Goal: Transaction & Acquisition: Obtain resource

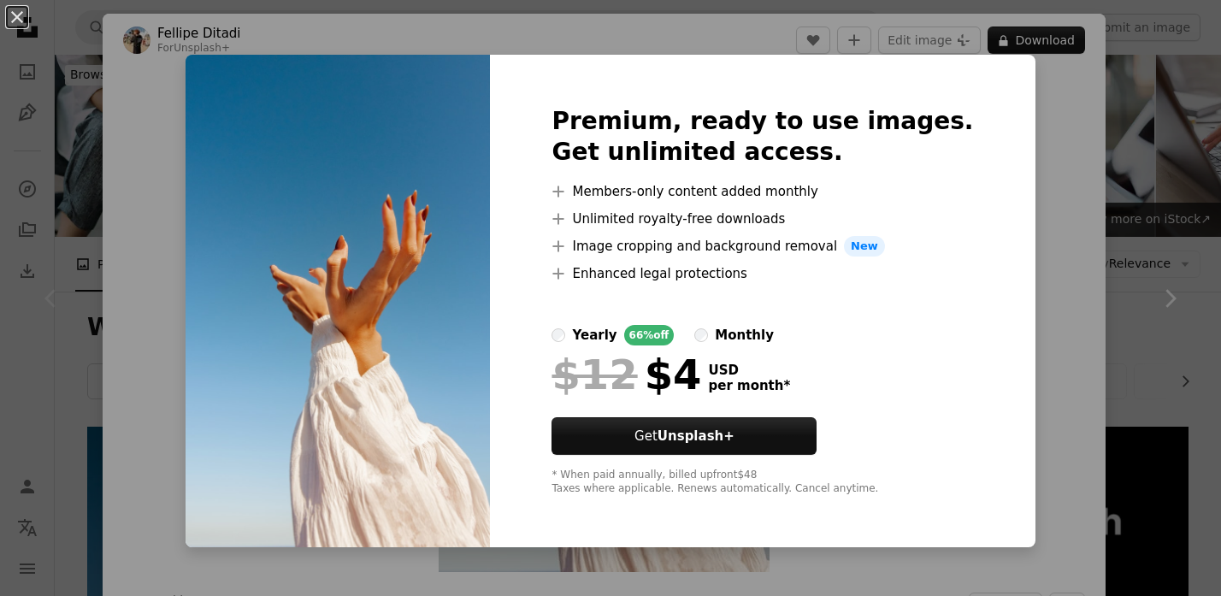
scroll to position [421, 0]
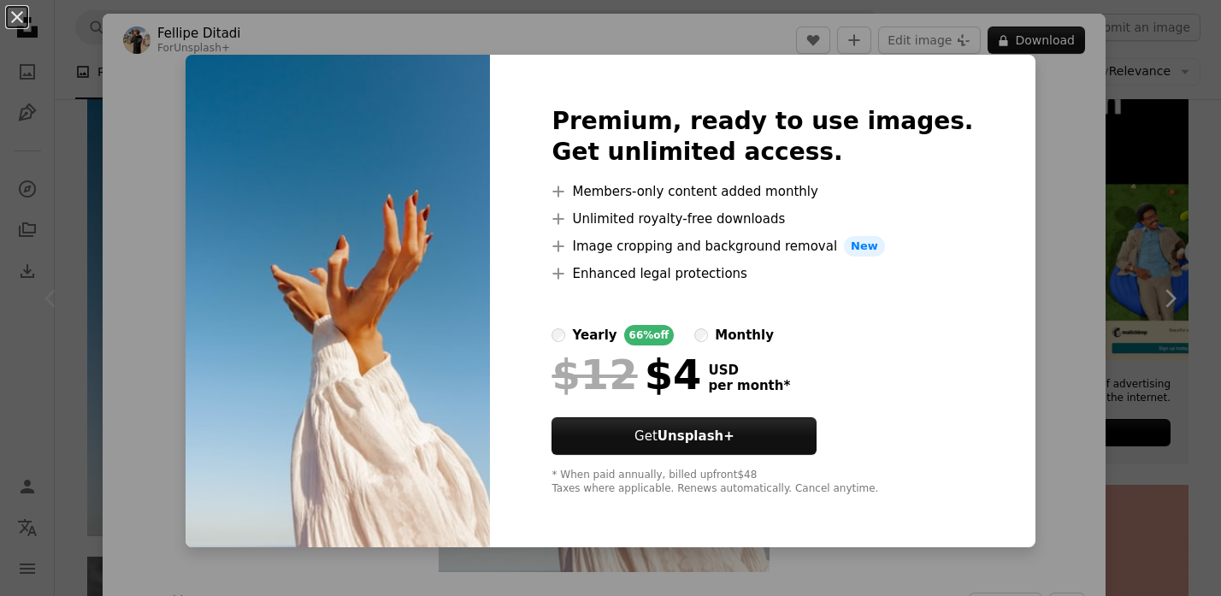
click at [1018, 113] on div "An X shape Premium, ready to use images. Get unlimited access. A plus sign Memb…" at bounding box center [610, 298] width 1221 height 596
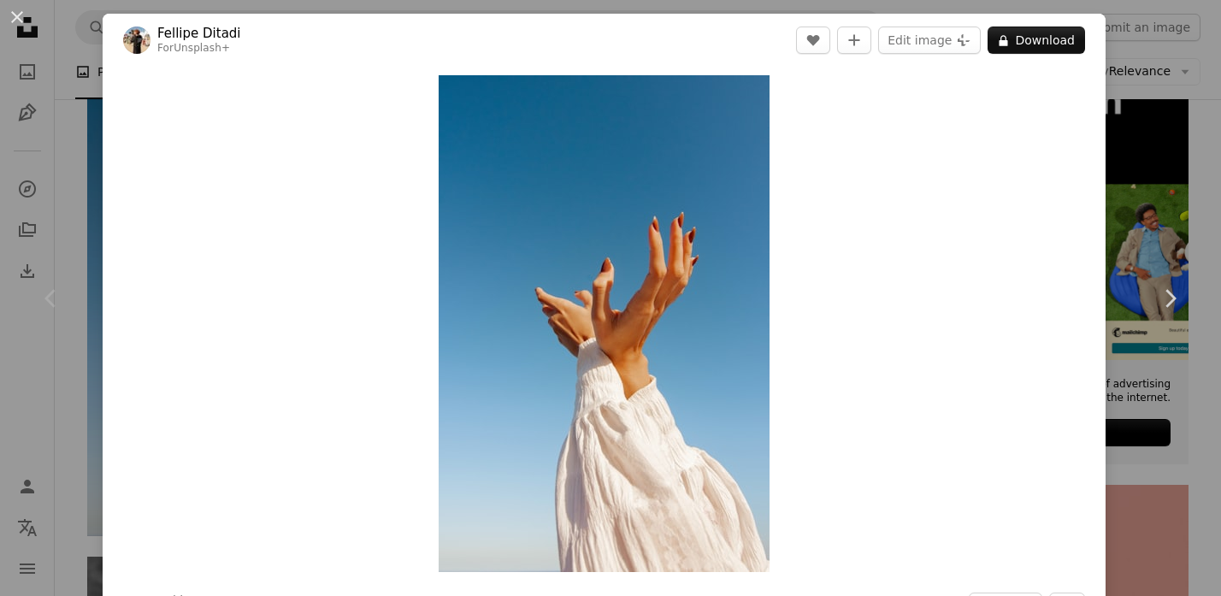
click at [1107, 50] on div "An X shape Chevron left Chevron right [PERSON_NAME] For Unsplash+ A heart A plu…" at bounding box center [610, 298] width 1221 height 596
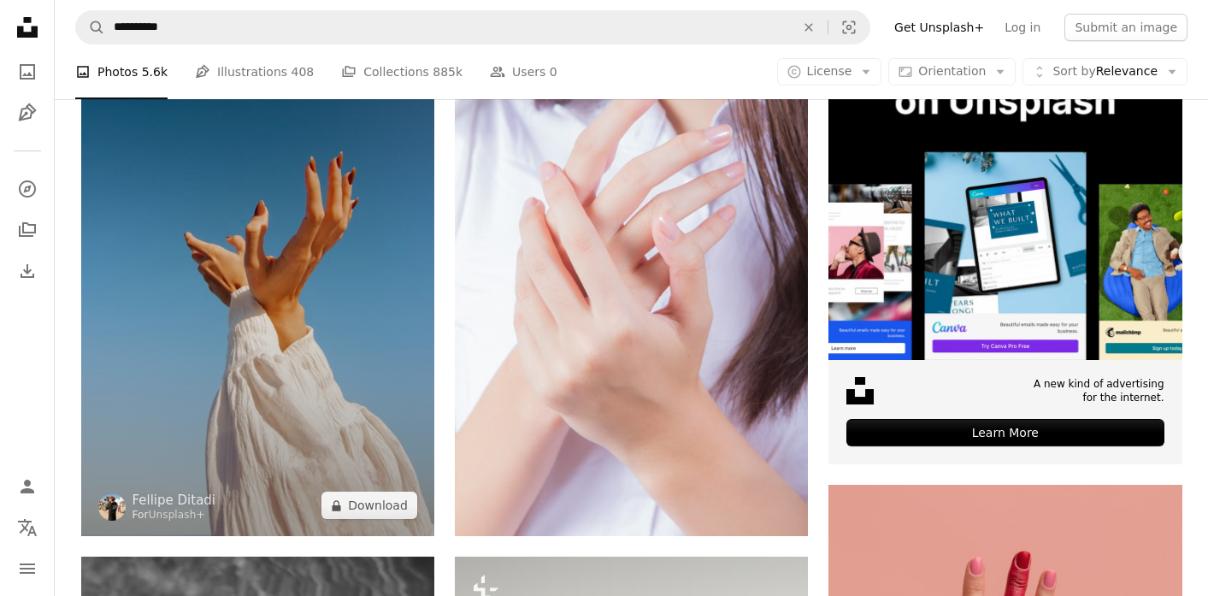
click at [323, 336] on img at bounding box center [257, 271] width 353 height 530
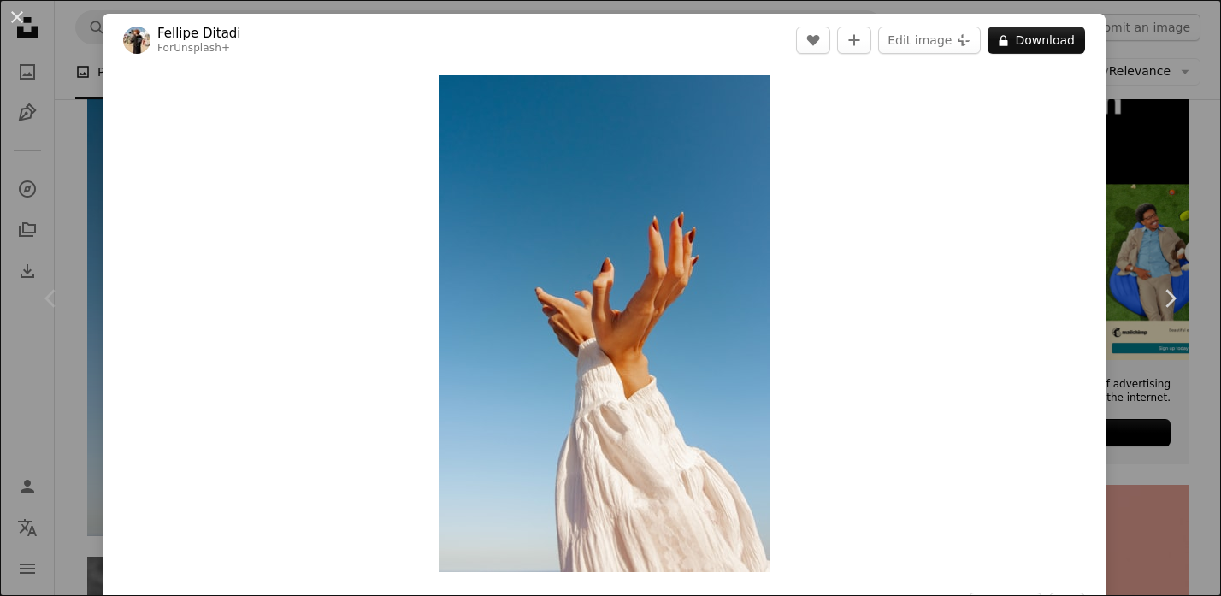
click at [1103, 124] on div "An X shape Chevron left Chevron right [PERSON_NAME] For Unsplash+ A heart A plu…" at bounding box center [610, 298] width 1221 height 596
